Goal: Transaction & Acquisition: Purchase product/service

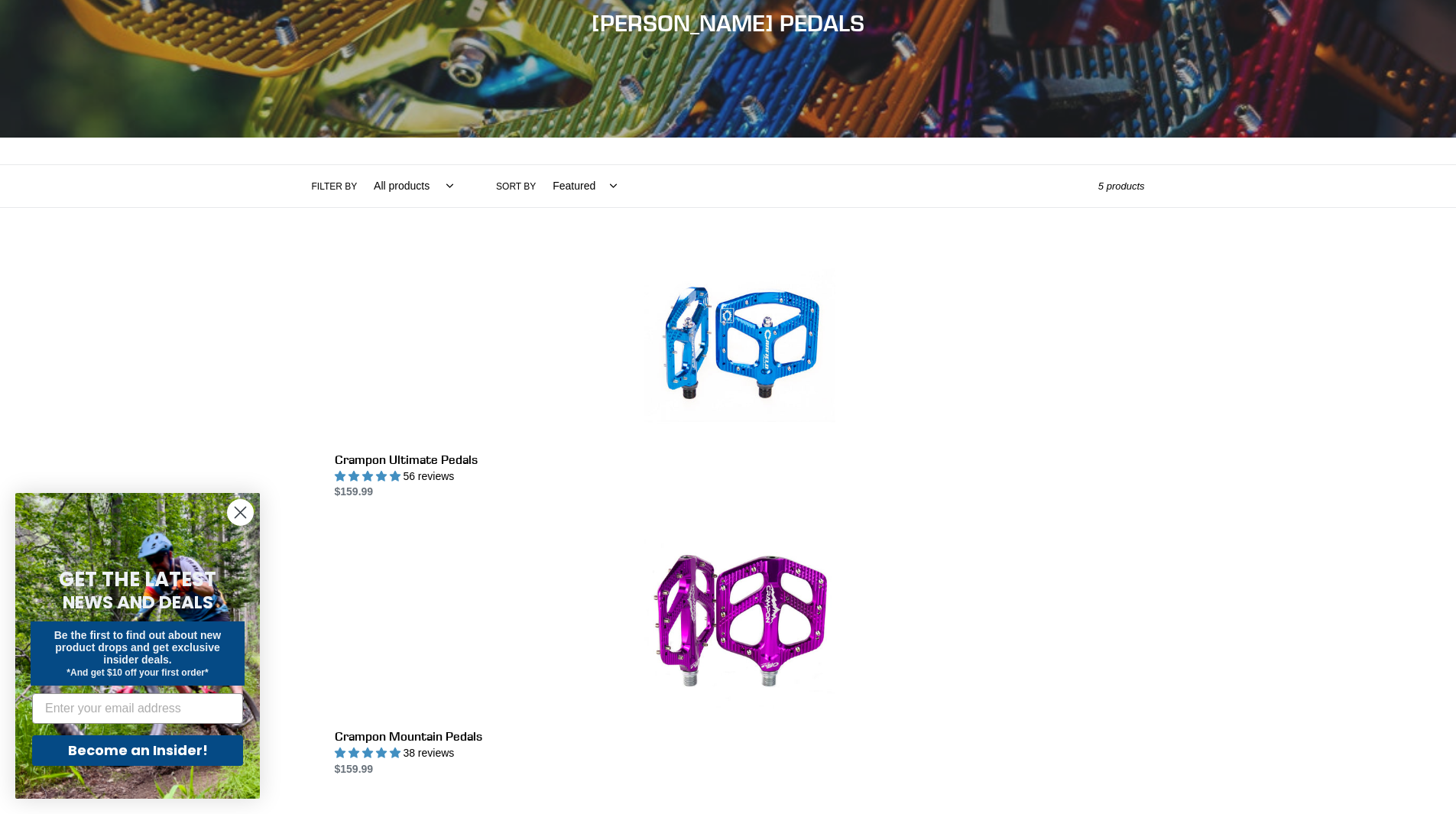
scroll to position [306, 0]
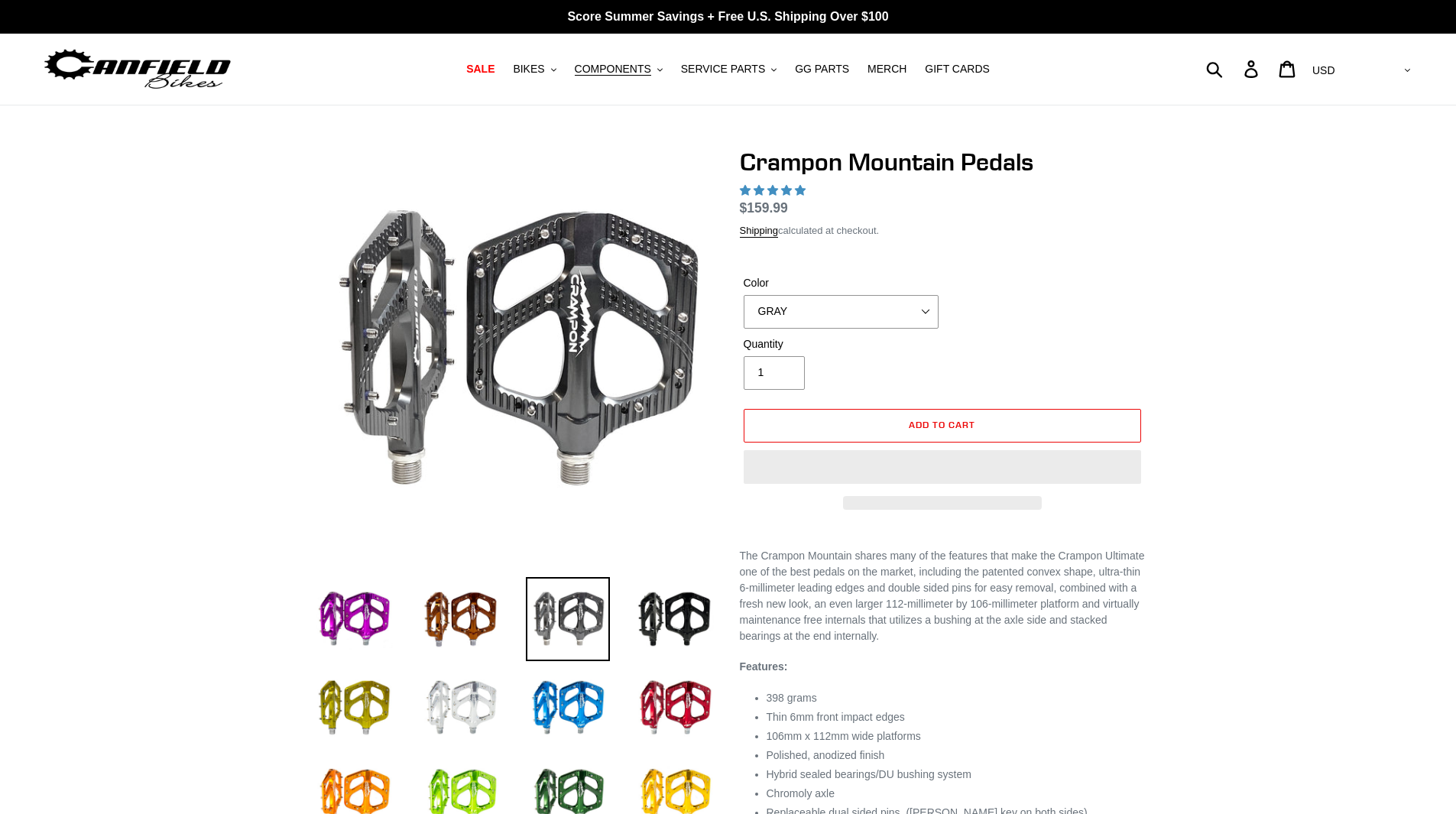
select select "highest-rating"
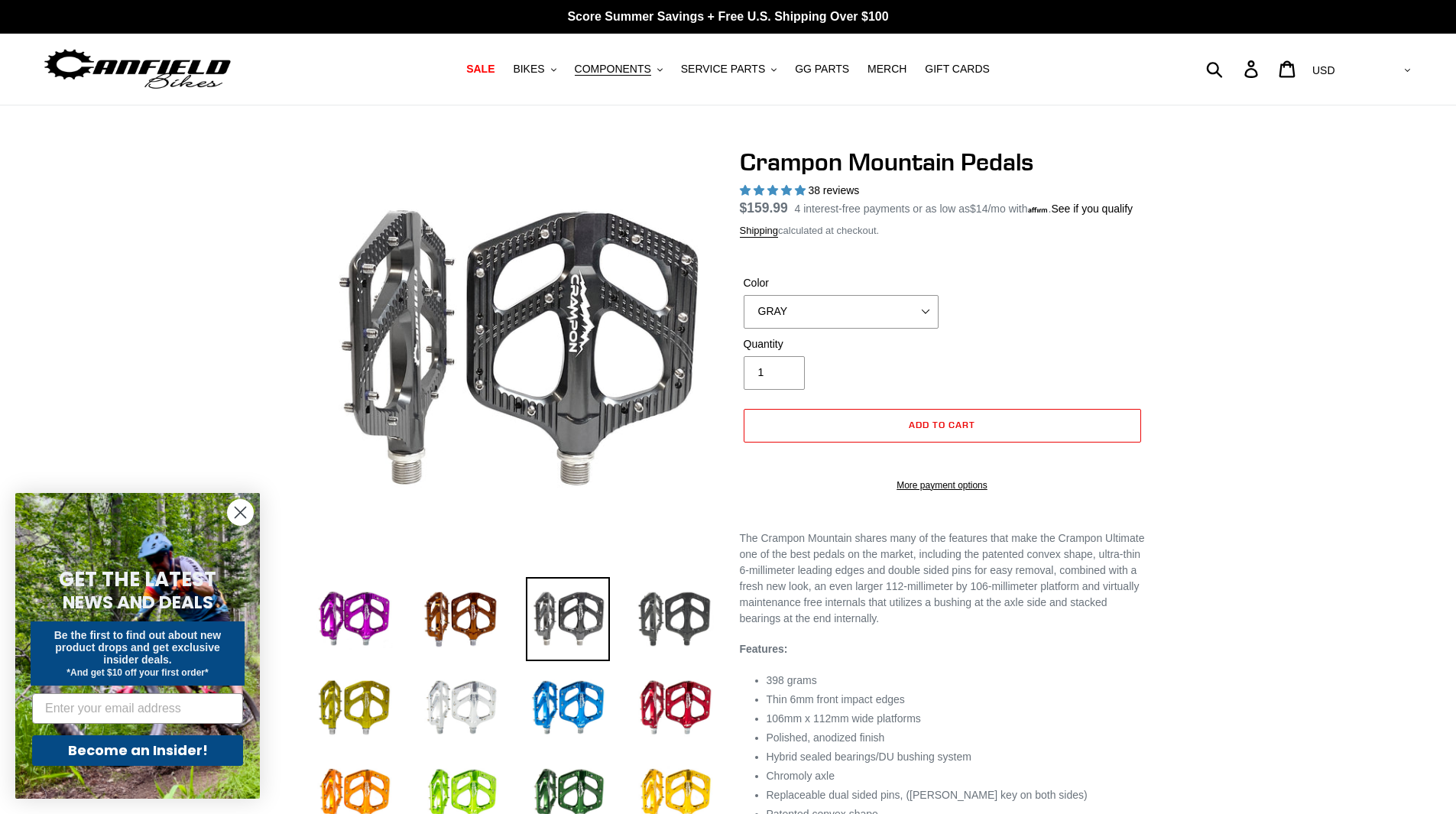
click at [679, 616] on img at bounding box center [675, 619] width 84 height 84
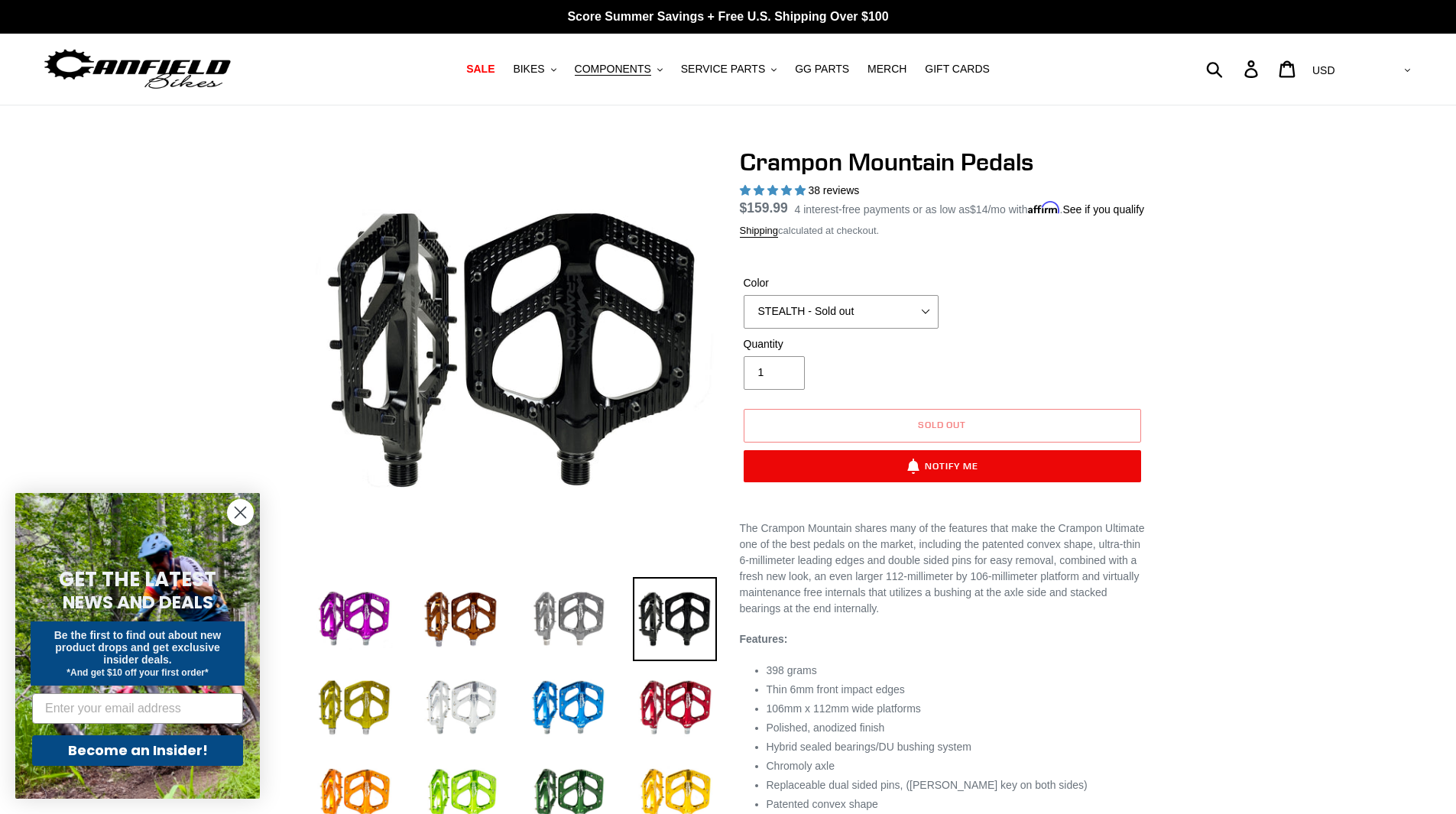
click at [588, 621] on img at bounding box center [567, 619] width 84 height 84
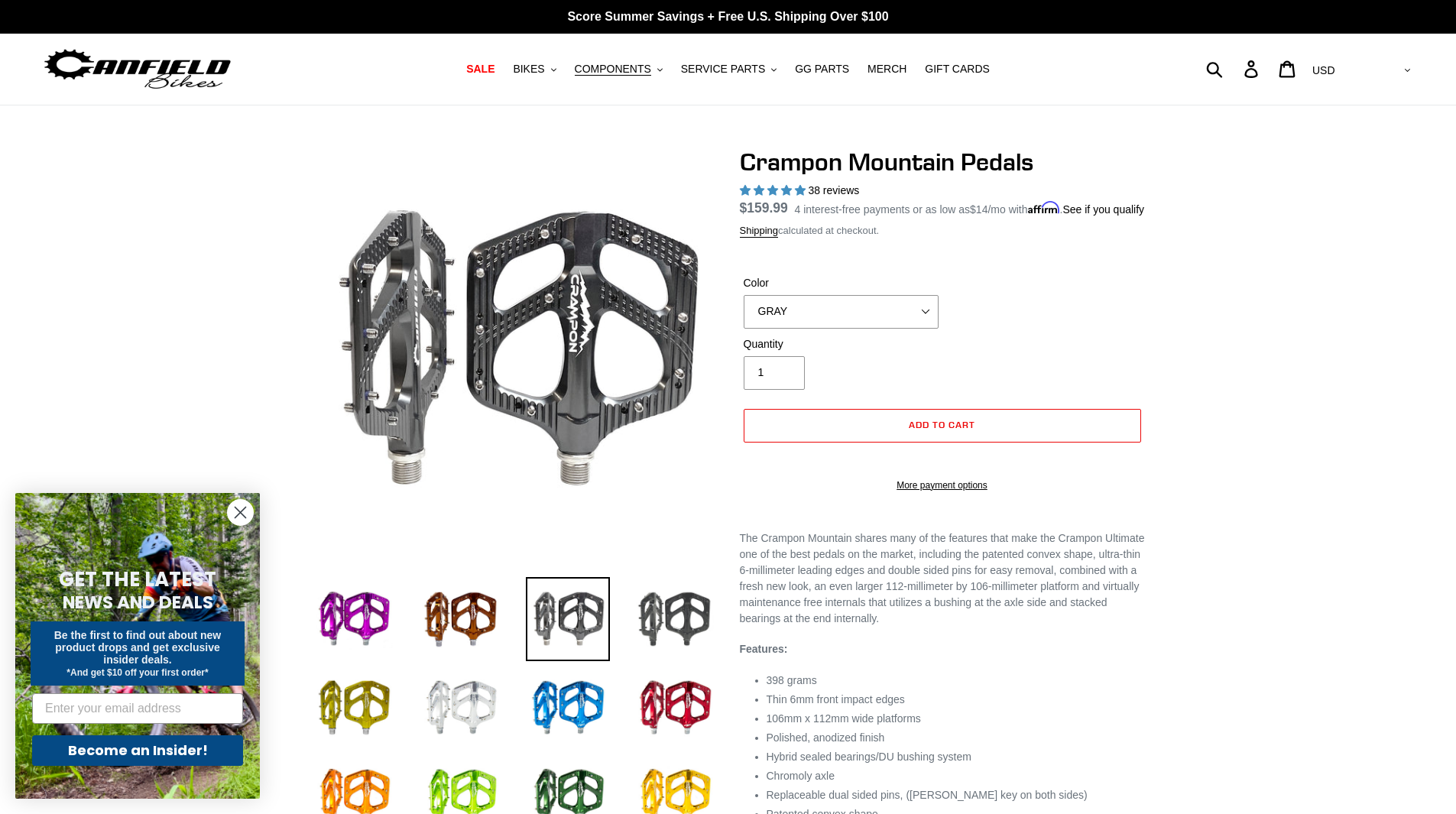
click at [681, 605] on img at bounding box center [675, 619] width 84 height 84
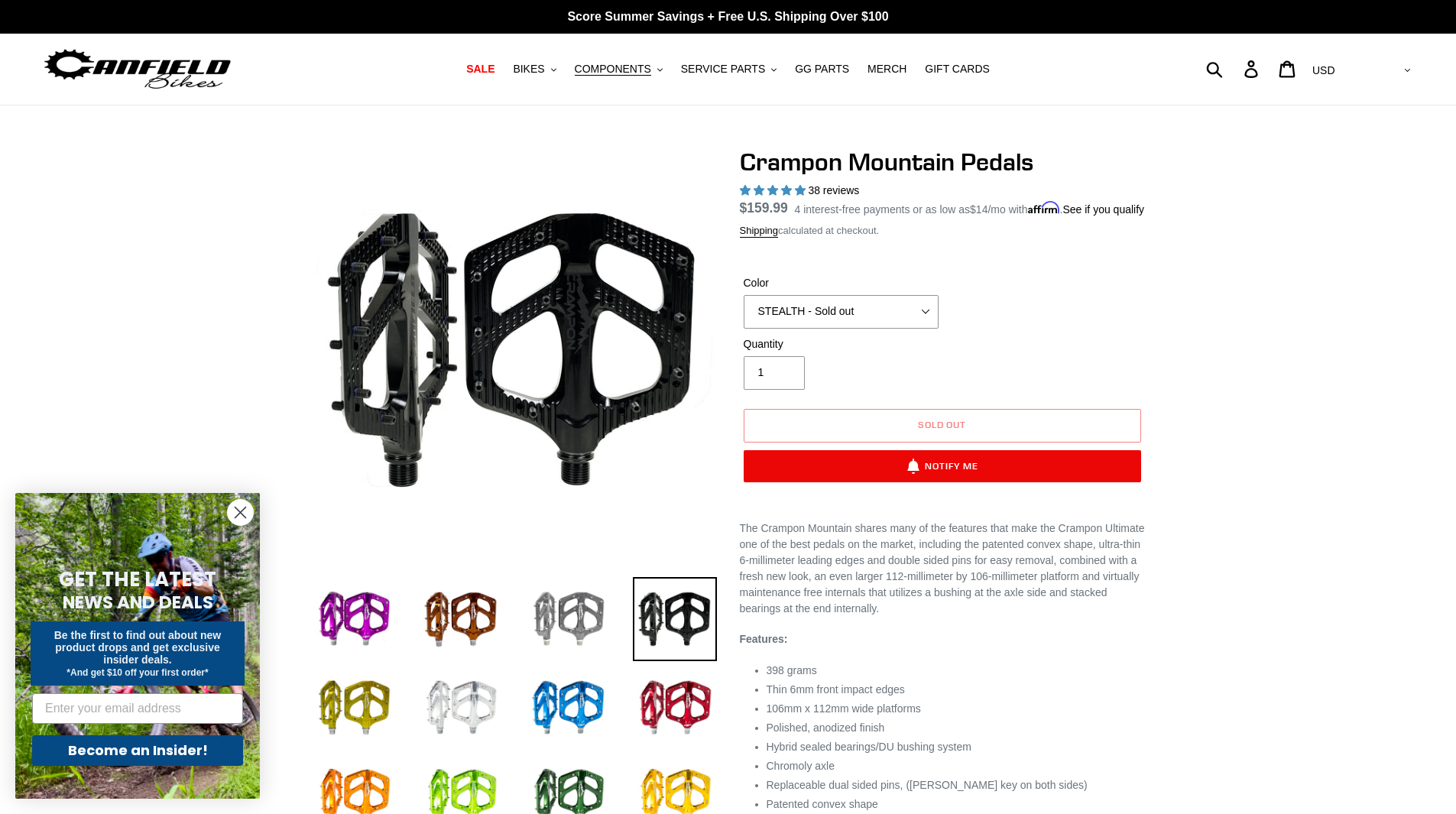
click at [567, 609] on img at bounding box center [567, 619] width 84 height 84
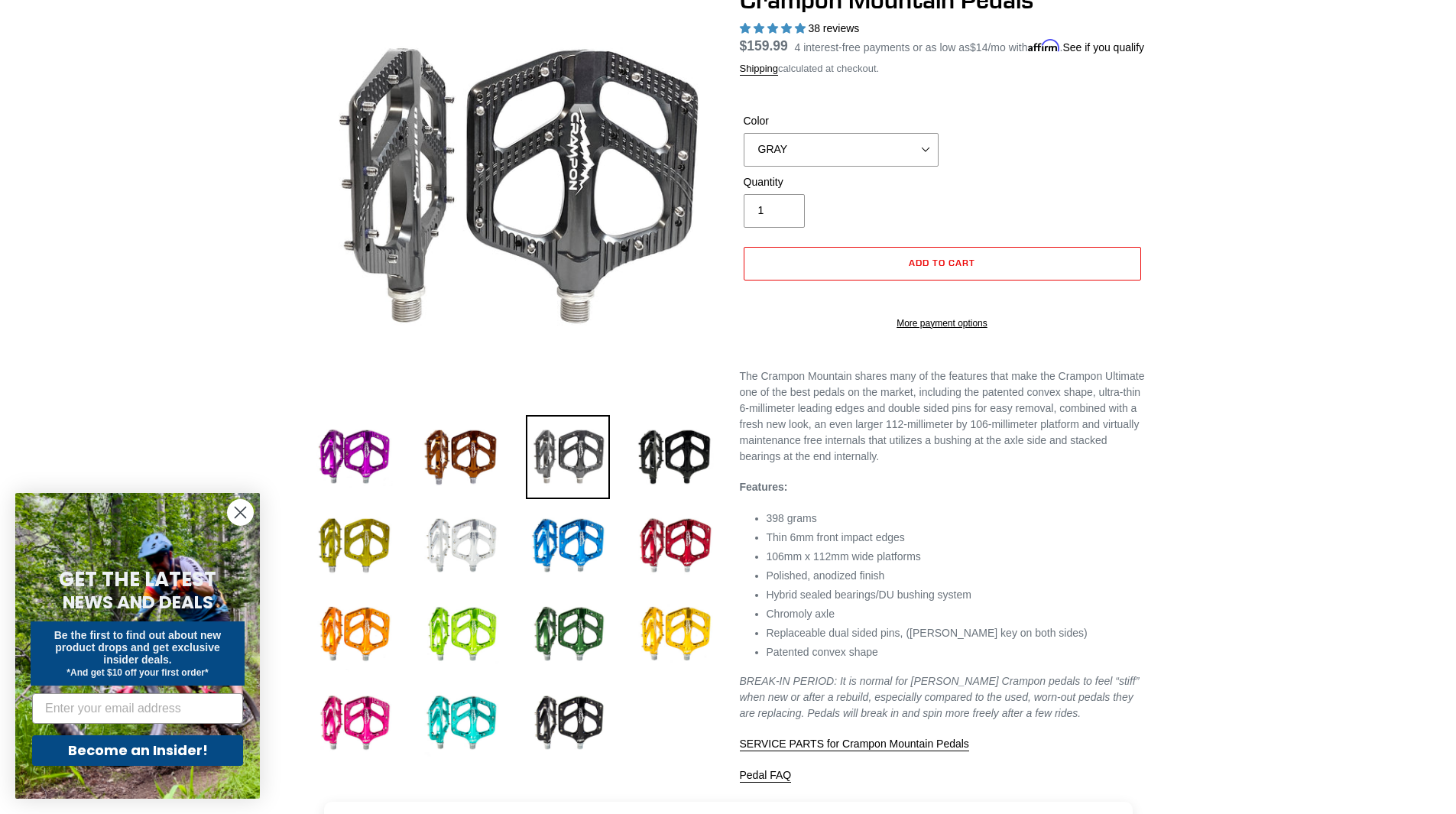
scroll to position [229, 0]
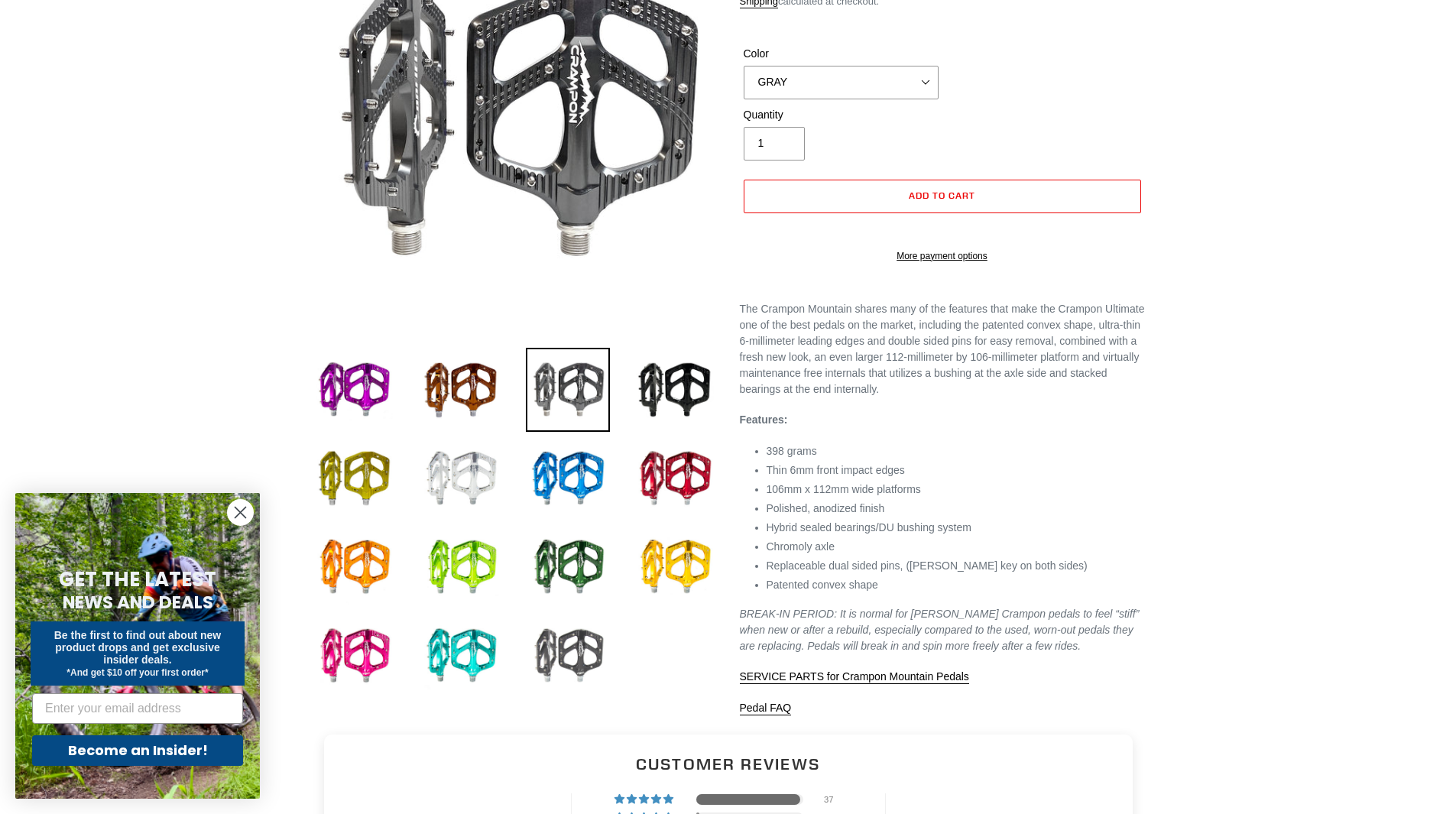
click at [577, 648] on img at bounding box center [567, 656] width 84 height 84
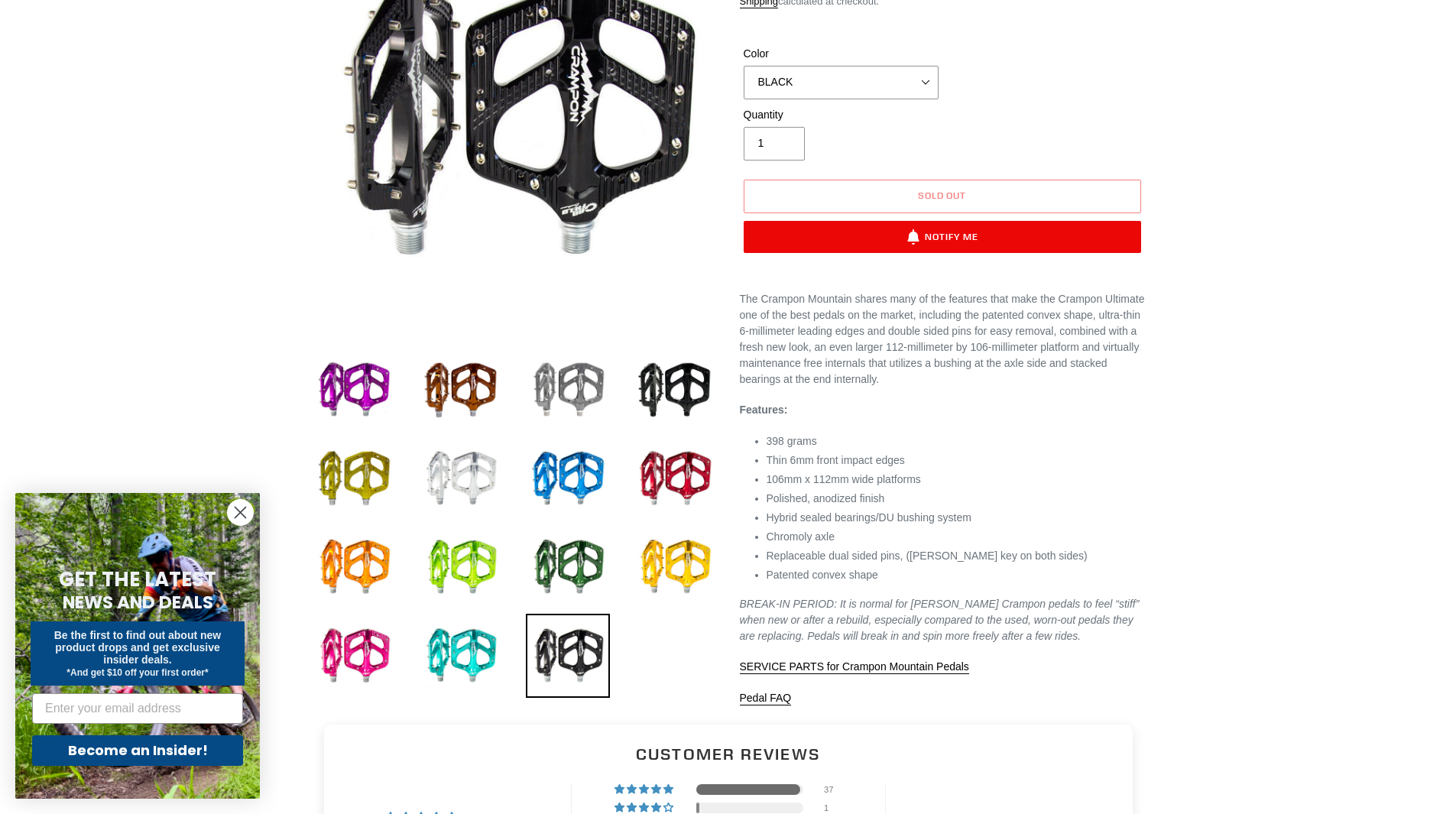
click at [575, 387] on img at bounding box center [567, 390] width 84 height 84
select select "GRAY"
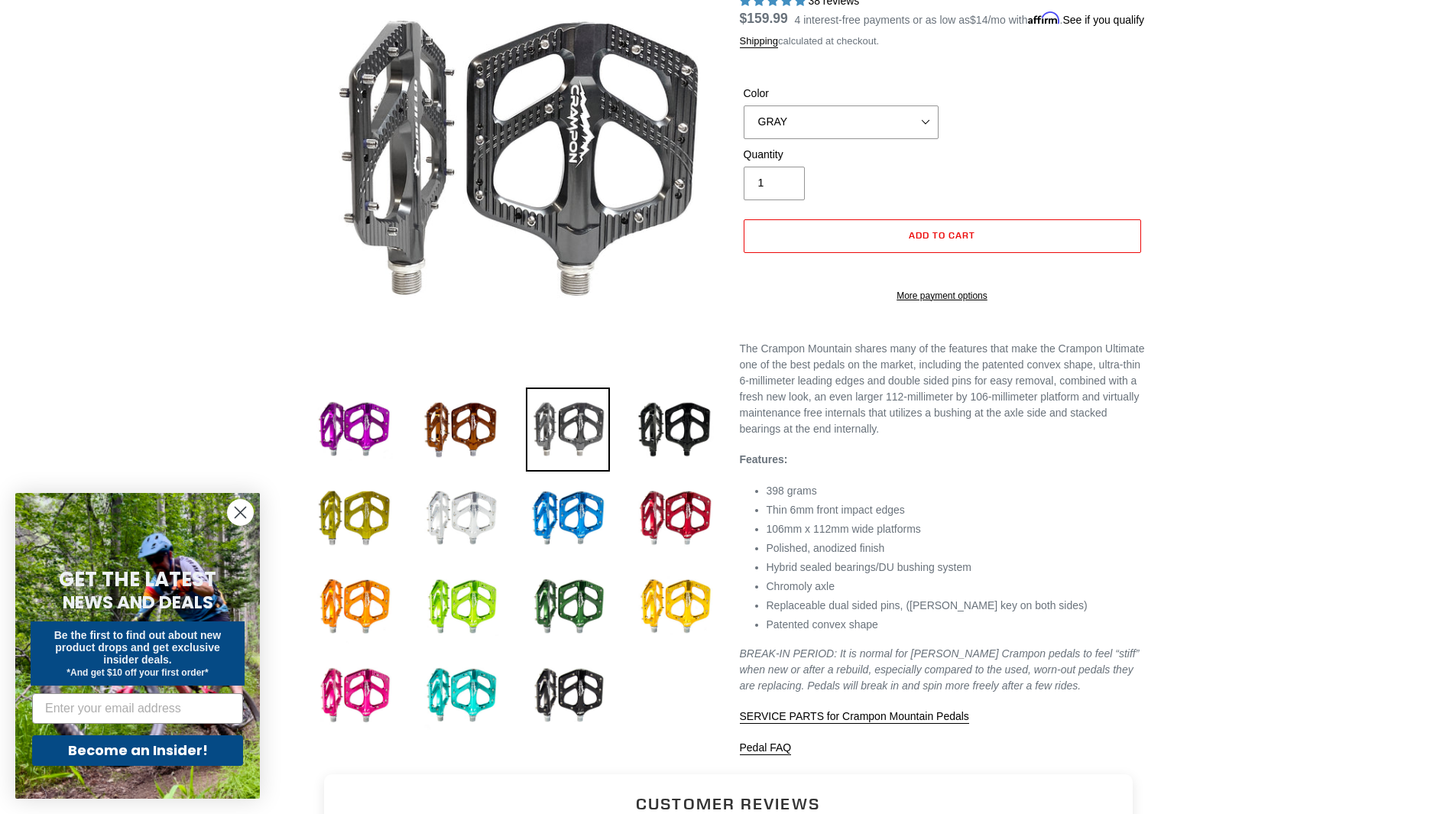
scroll to position [153, 0]
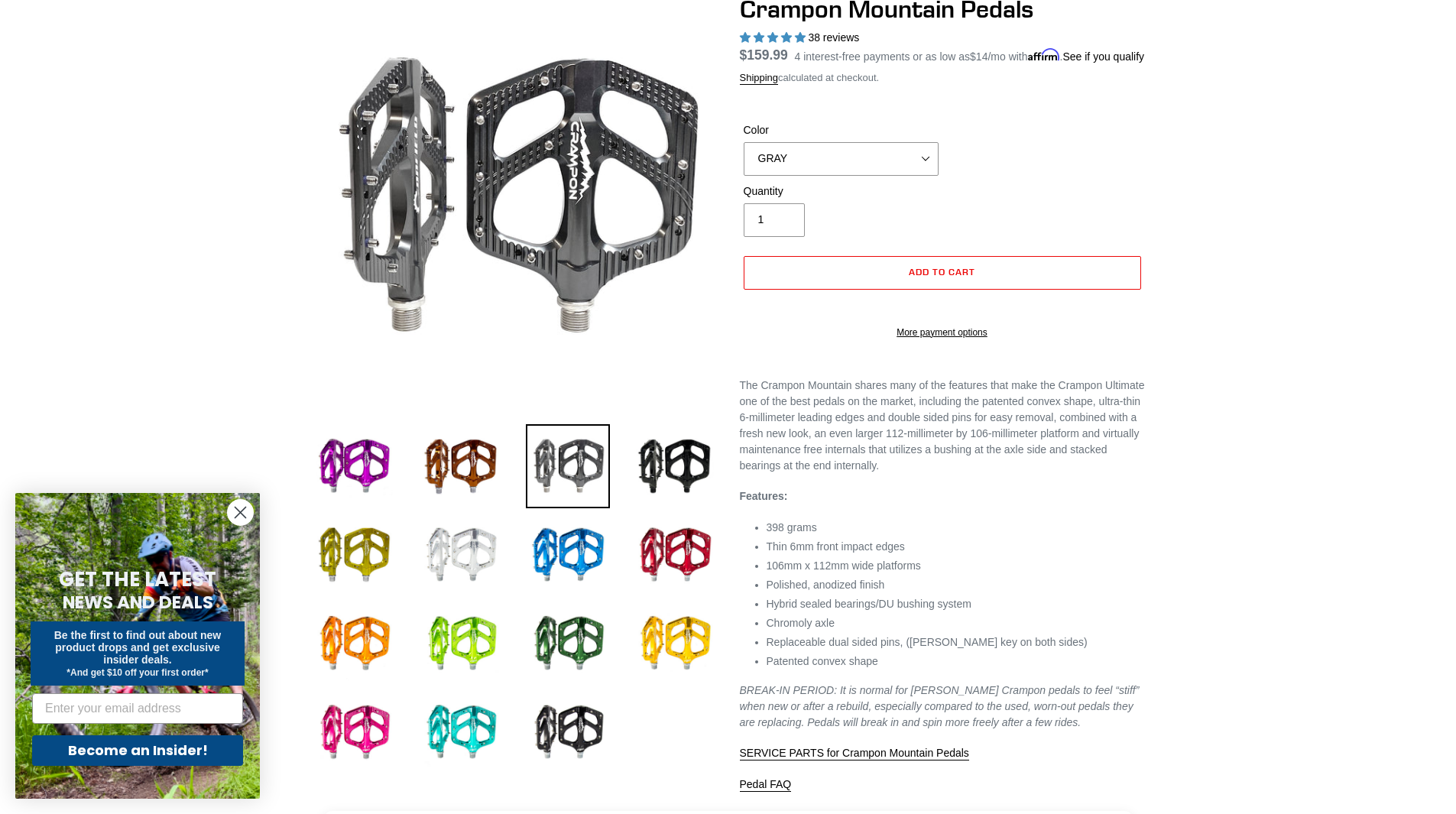
click at [237, 511] on circle "Close dialog" at bounding box center [240, 512] width 25 height 25
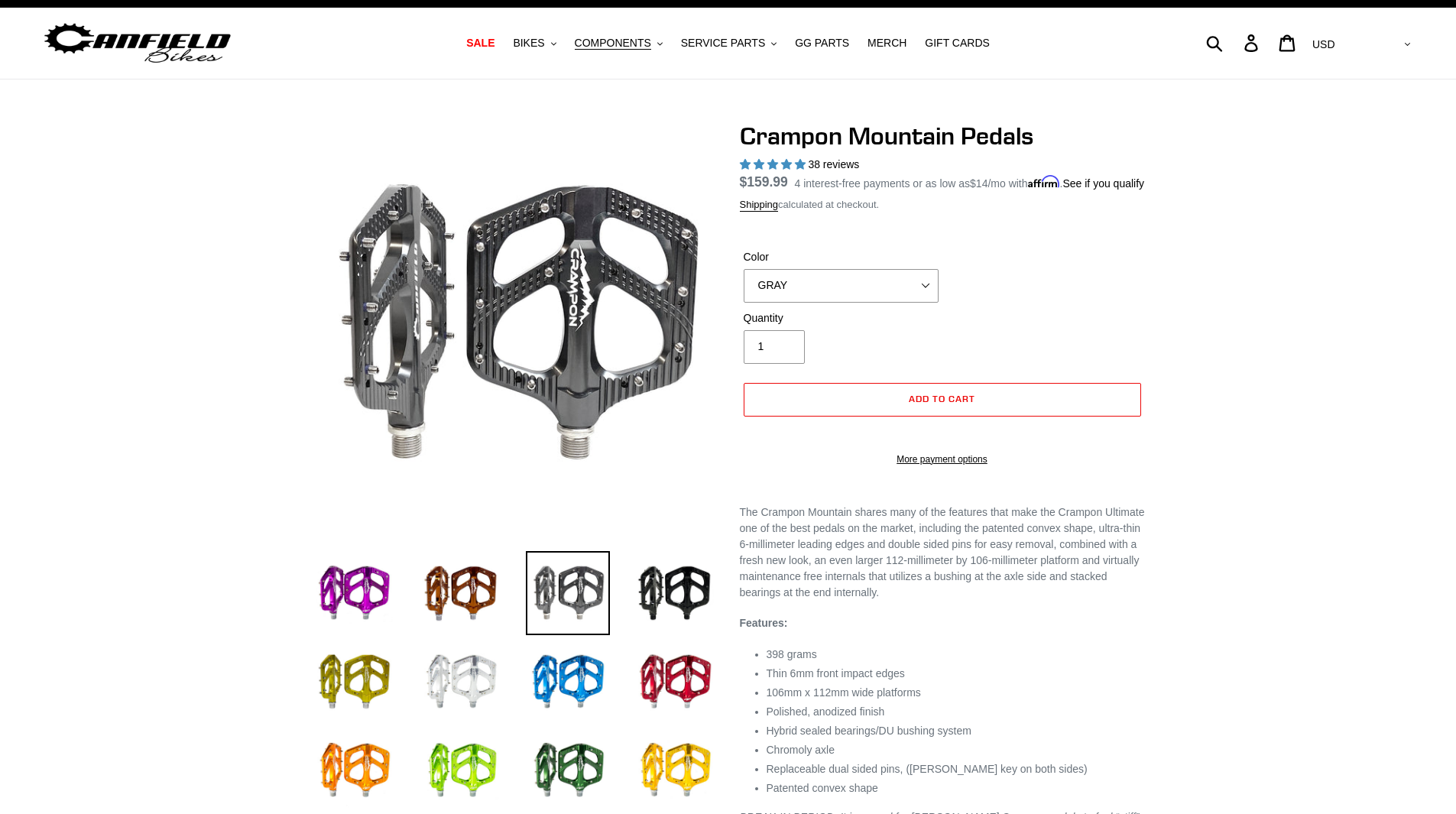
scroll to position [0, 0]
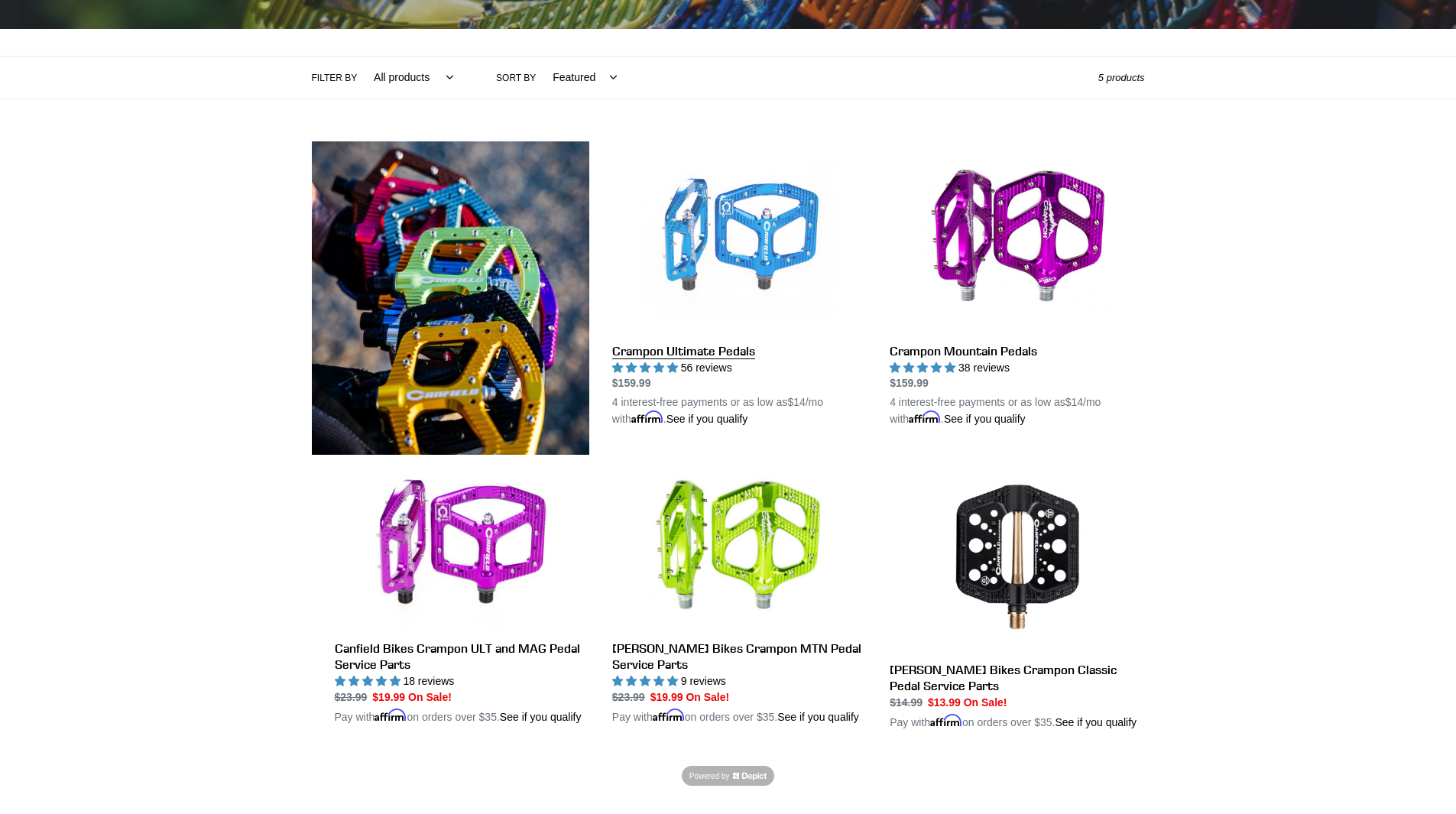
click at [656, 347] on link "Crampon Ultimate Pedals" at bounding box center [739, 284] width 254 height 287
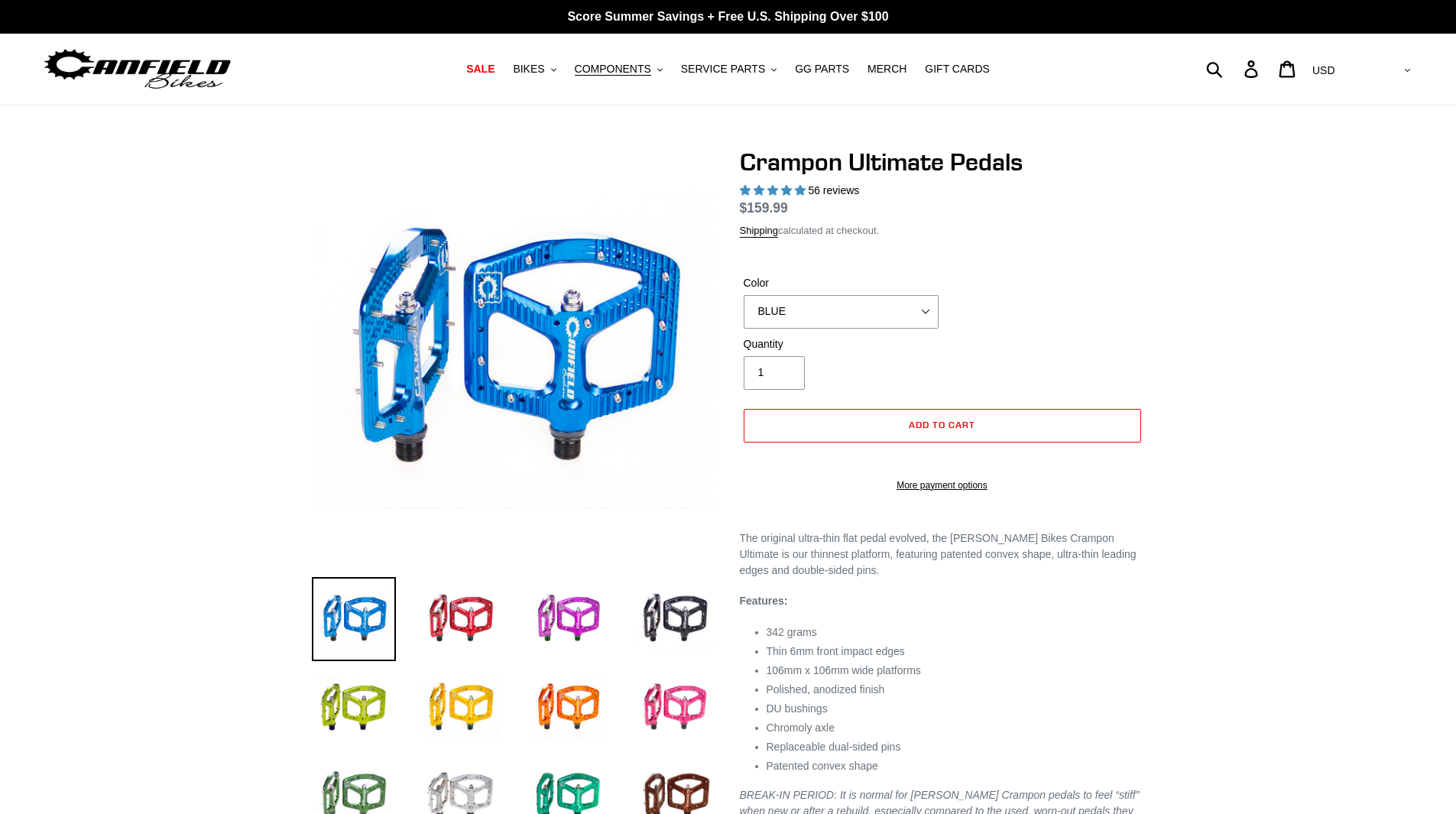
select select "highest-rating"
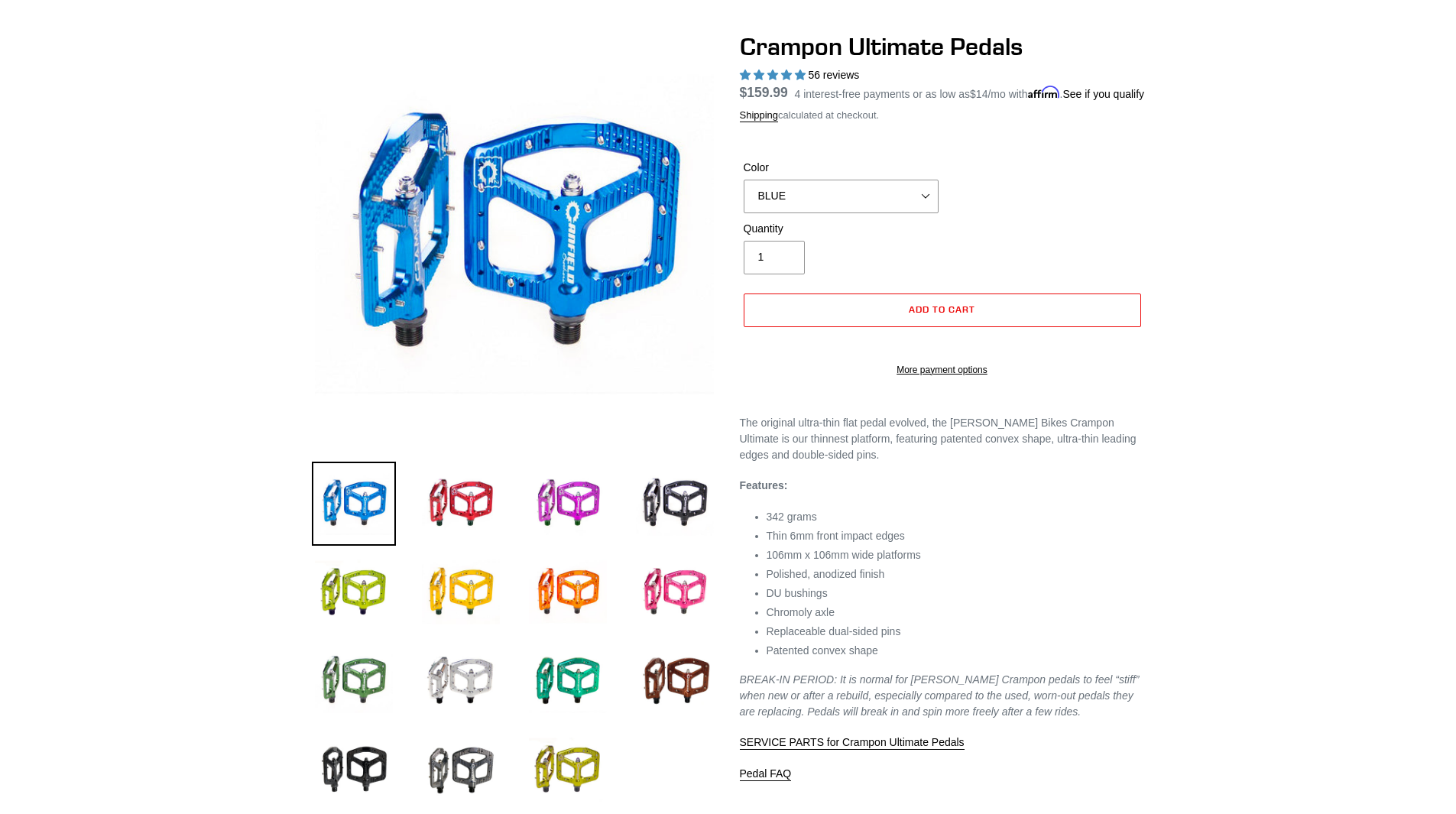
scroll to position [153, 0]
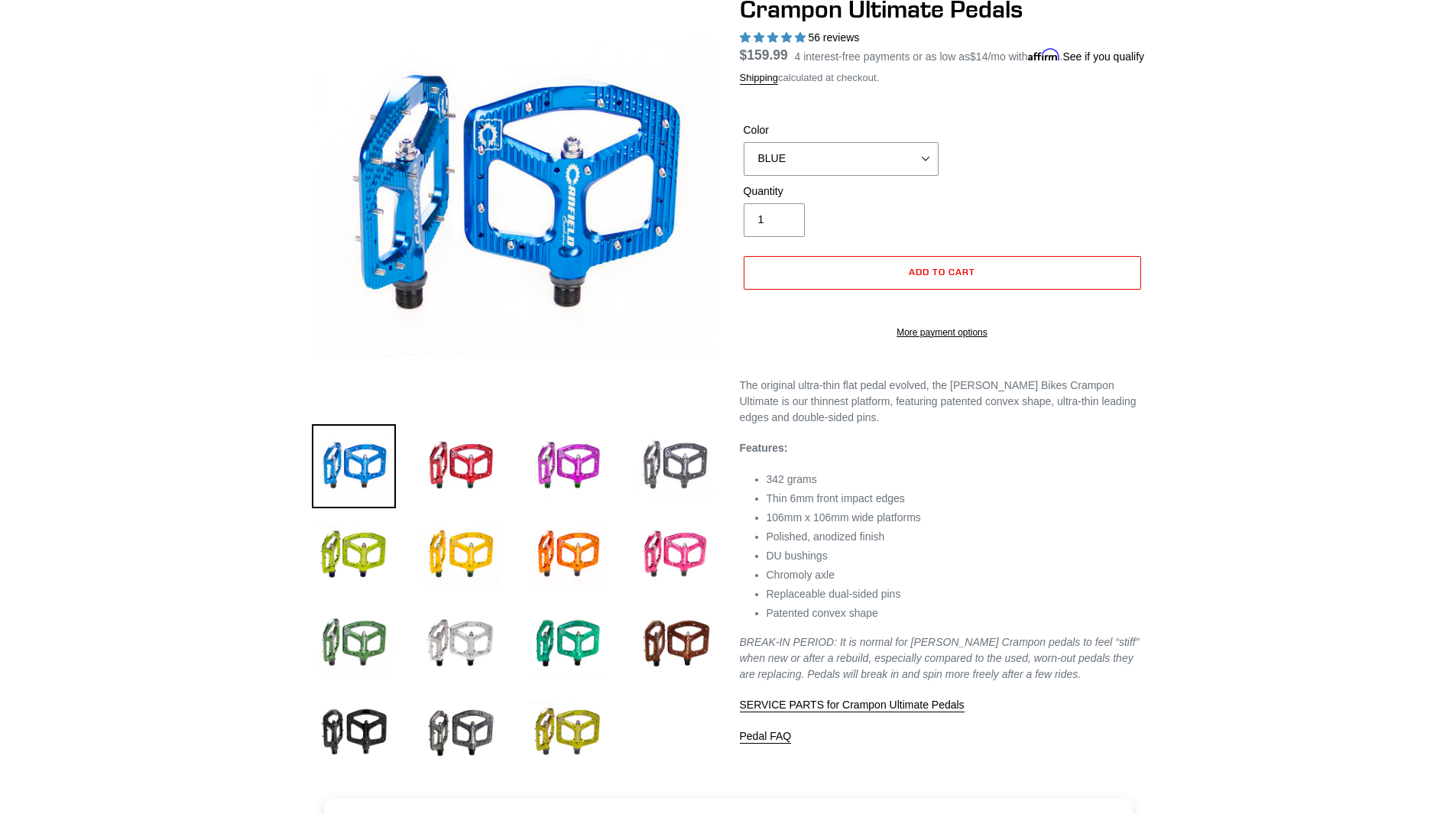
click at [667, 462] on img at bounding box center [675, 466] width 84 height 84
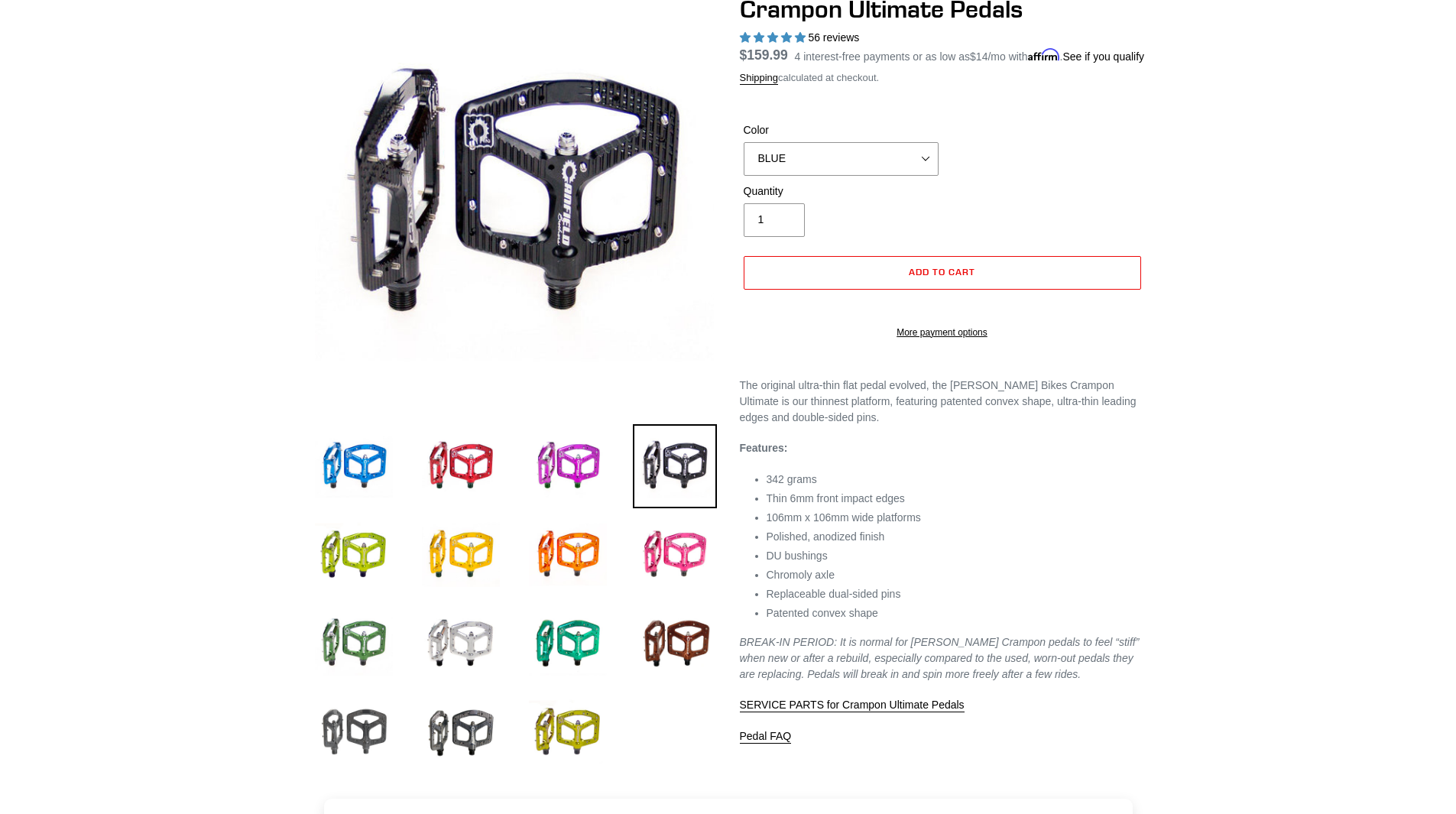
click at [360, 725] on img at bounding box center [353, 732] width 84 height 84
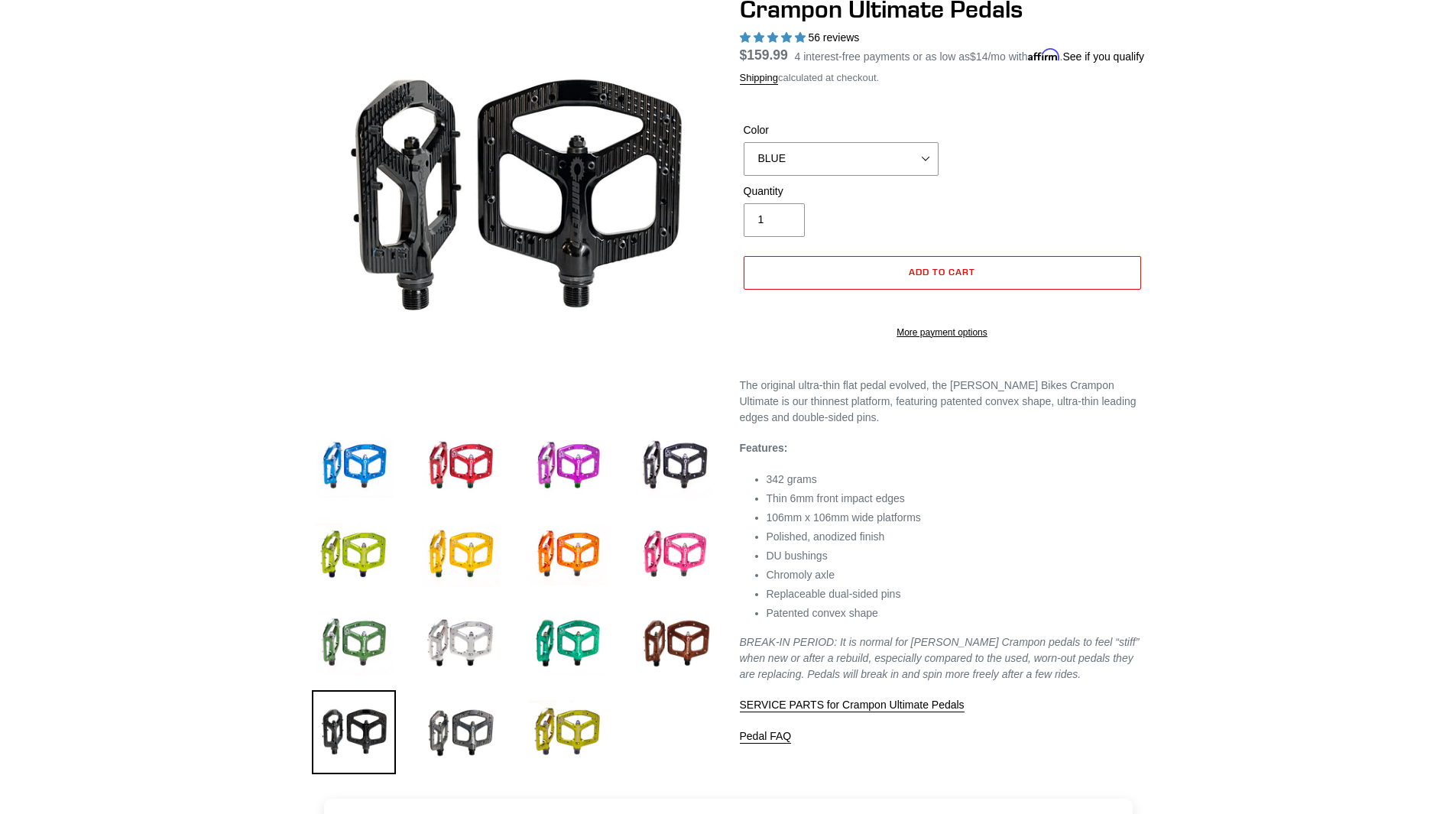
click at [360, 725] on img at bounding box center [353, 732] width 84 height 84
click at [456, 719] on img at bounding box center [460, 732] width 84 height 84
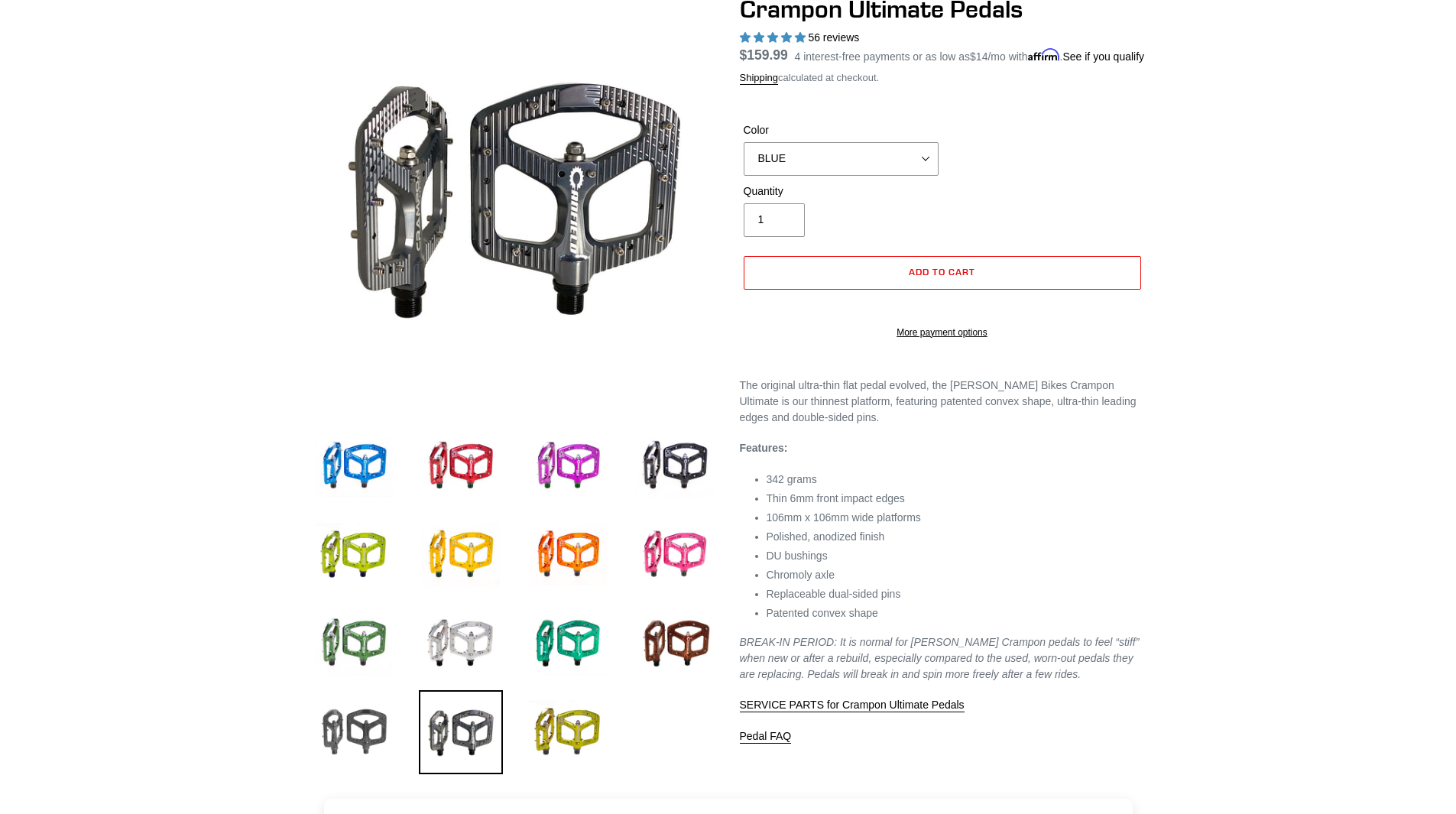
click at [370, 731] on img at bounding box center [353, 732] width 84 height 84
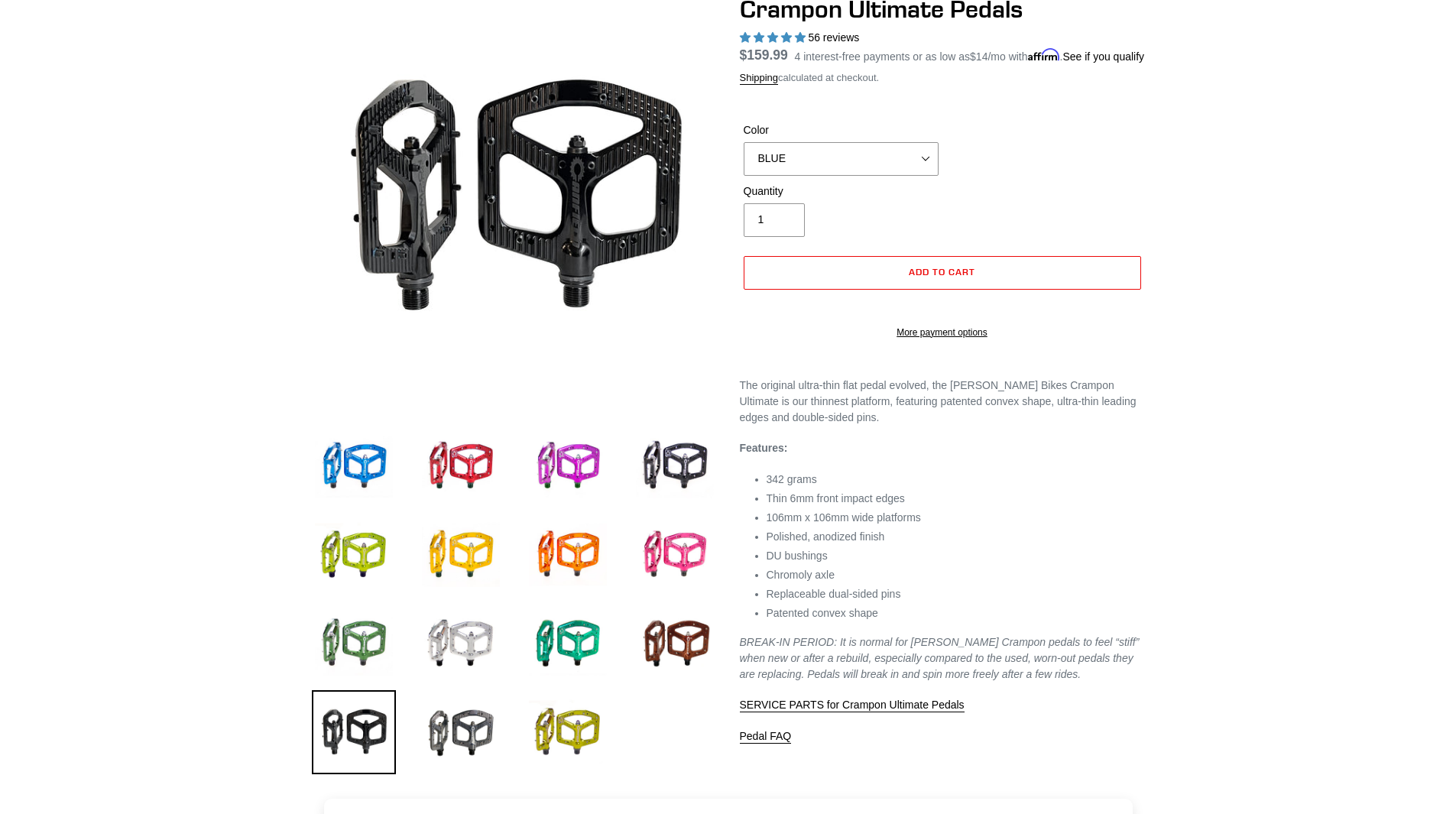
click at [805, 158] on div "Color BLUE RED PURPLE STEALTH BRONZE GREY TURQUOISE BLACK POLISHED BAJA GOLD PN…" at bounding box center [841, 149] width 203 height 54
click at [804, 176] on select "BLUE RED PURPLE STEALTH BRONZE GREY TURQUOISE BLACK POLISHED BAJA GOLD PNW GREE…" at bounding box center [841, 159] width 195 height 34
select select "STEALTH"
click at [744, 160] on select "BLUE RED PURPLE STEALTH BRONZE GREY TURQUOISE BLACK POLISHED BAJA GOLD PNW GREE…" at bounding box center [841, 159] width 195 height 34
click at [1062, 218] on div "Quantity 1" at bounding box center [942, 214] width 405 height 61
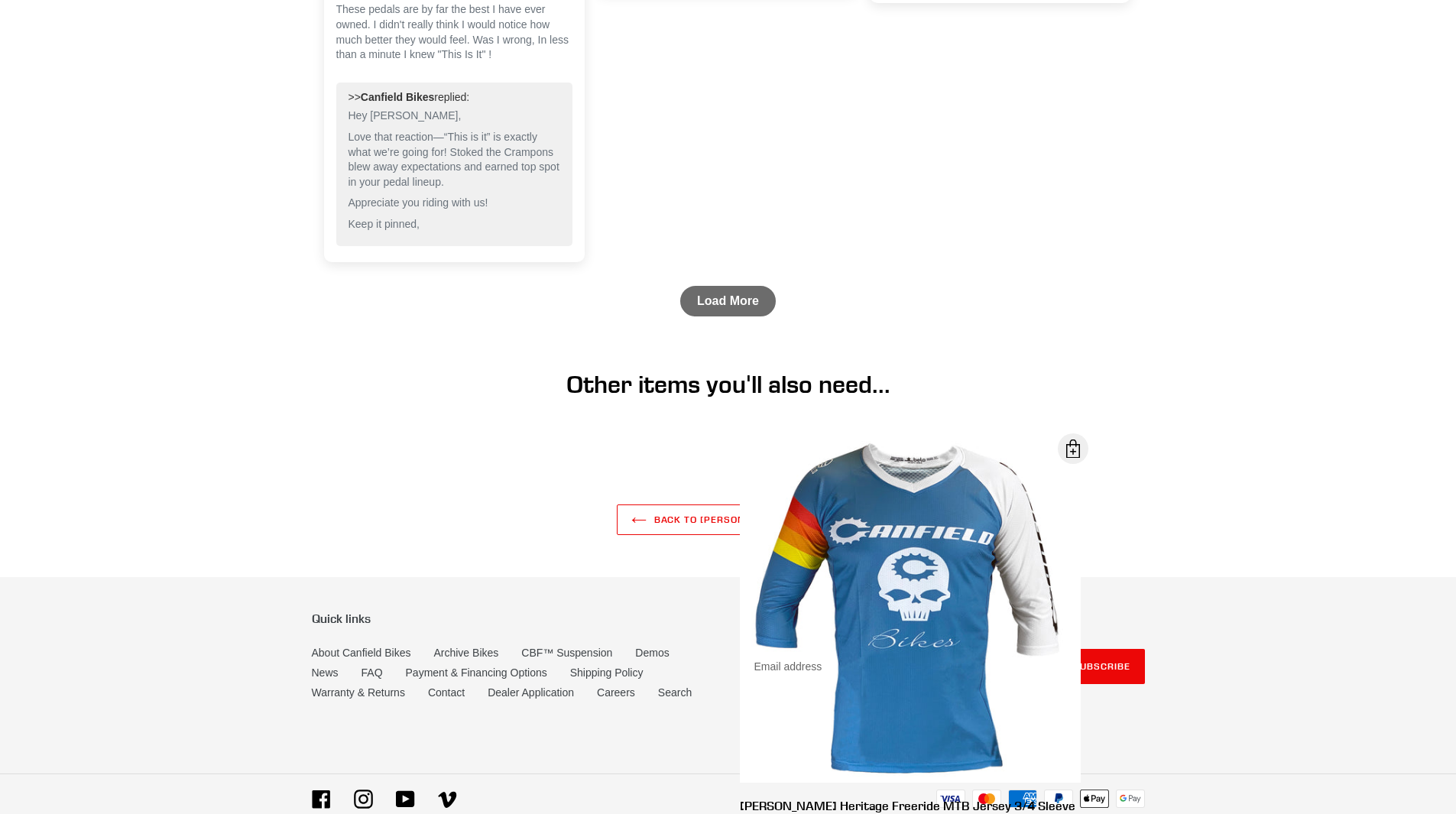
scroll to position [2373, 0]
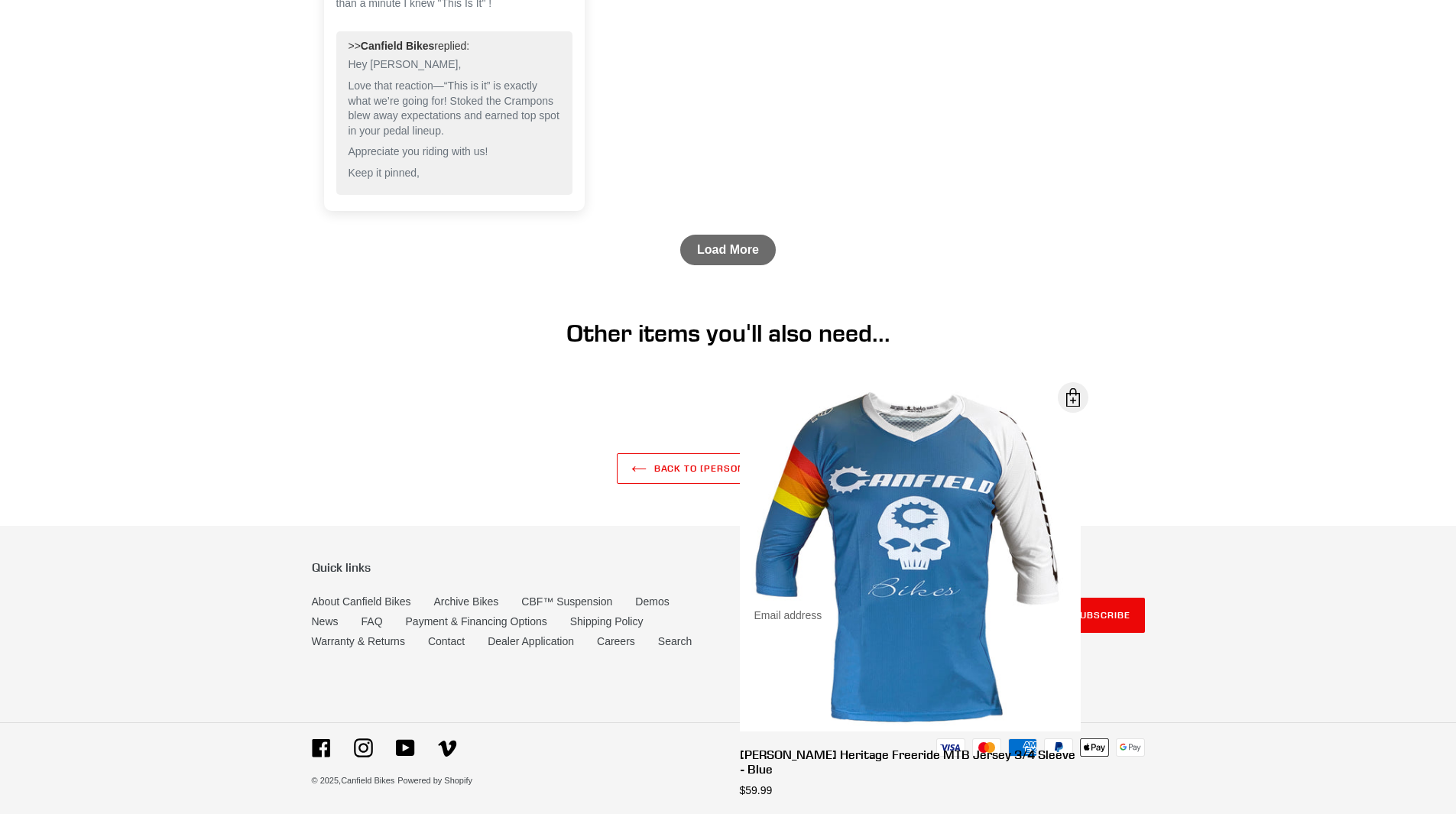
drag, startPoint x: 416, startPoint y: 444, endPoint x: 421, endPoint y: 416, distance: 28.4
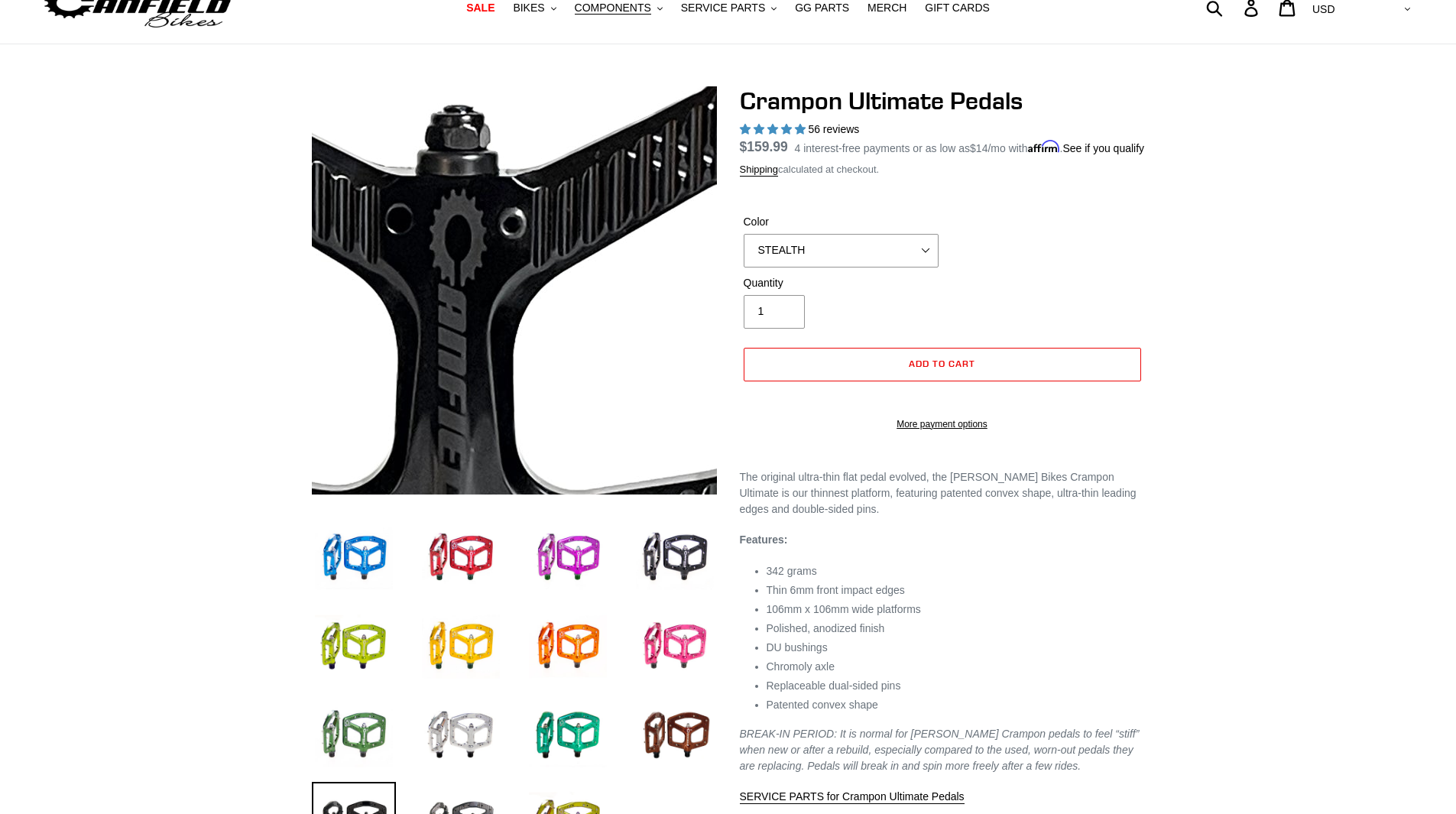
scroll to position [0, 0]
